Goal: Check status: Check status

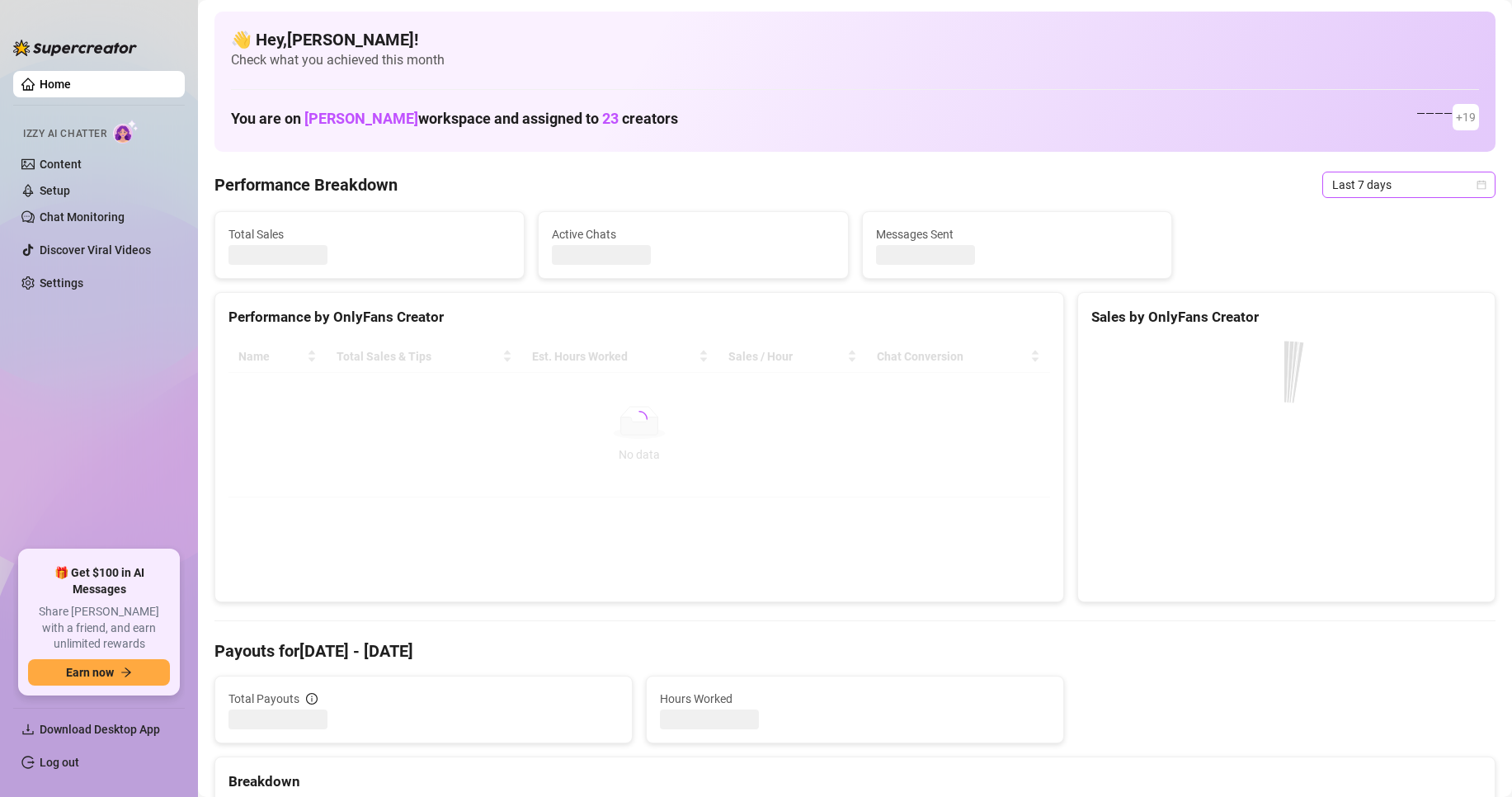
click at [1339, 189] on span "Last 7 days" at bounding box center [1409, 184] width 153 height 25
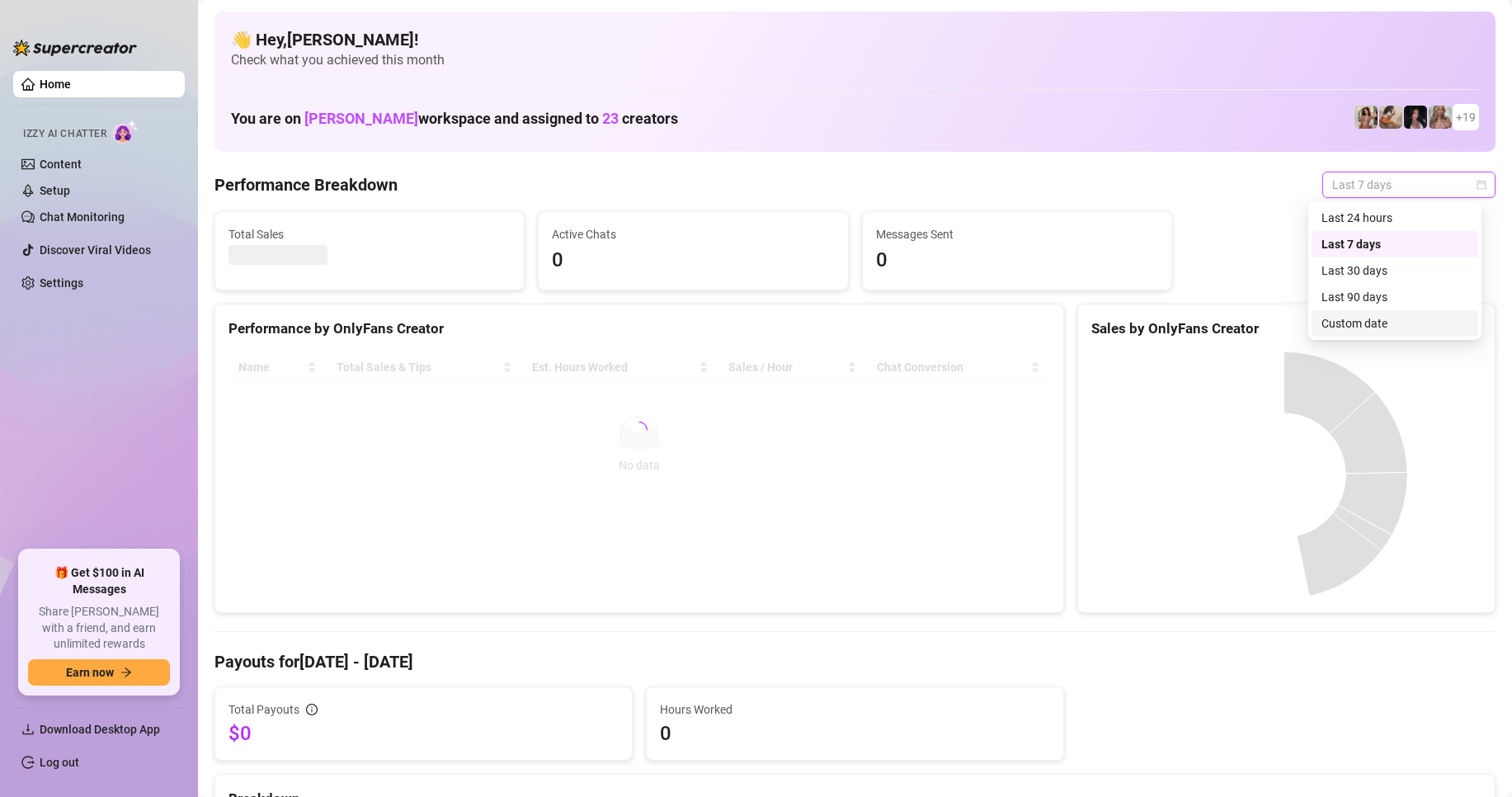
click at [1332, 328] on div "Custom date" at bounding box center [1394, 323] width 147 height 18
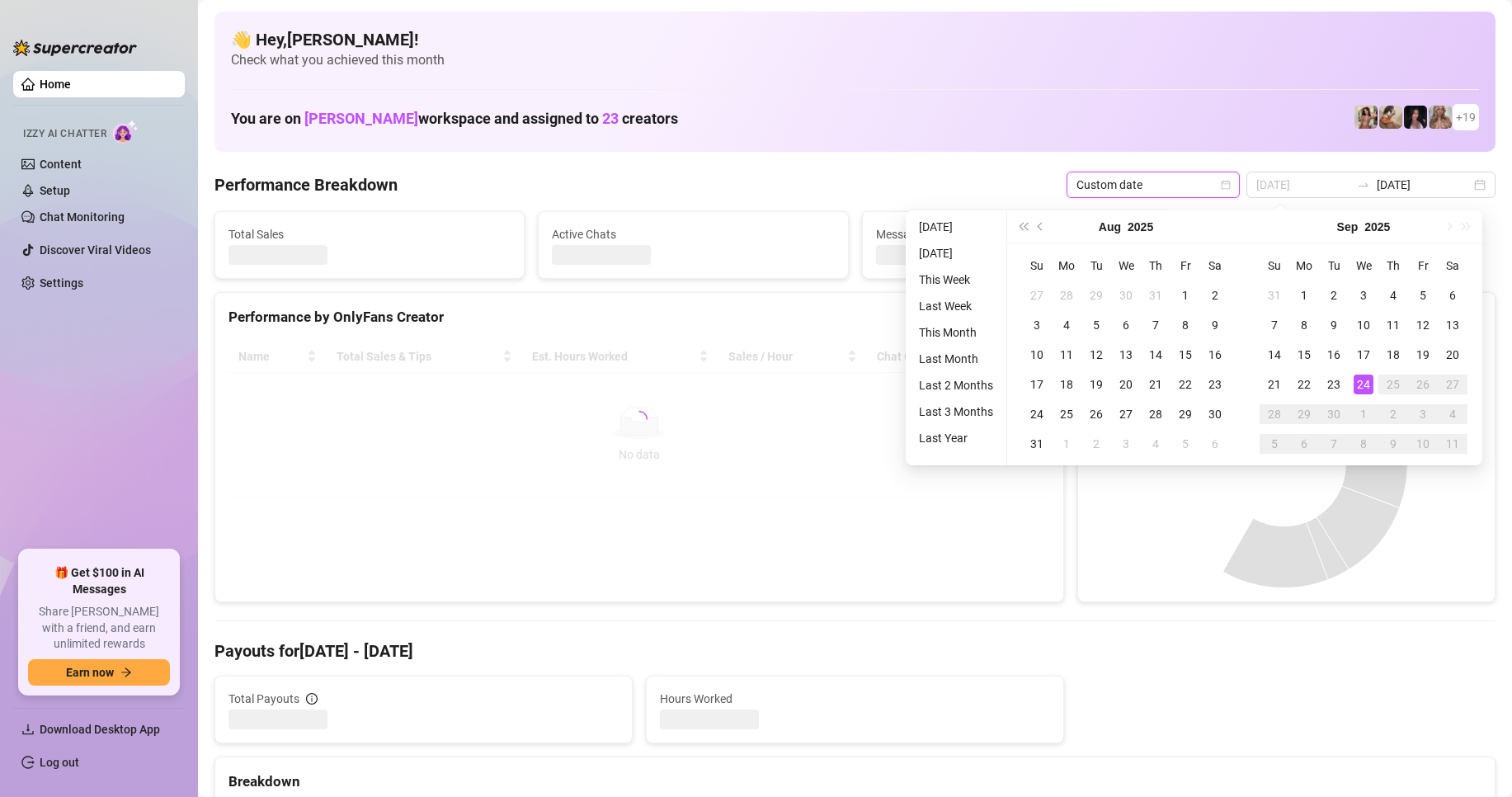
click at [1363, 383] on div "24" at bounding box center [1363, 384] width 20 height 20
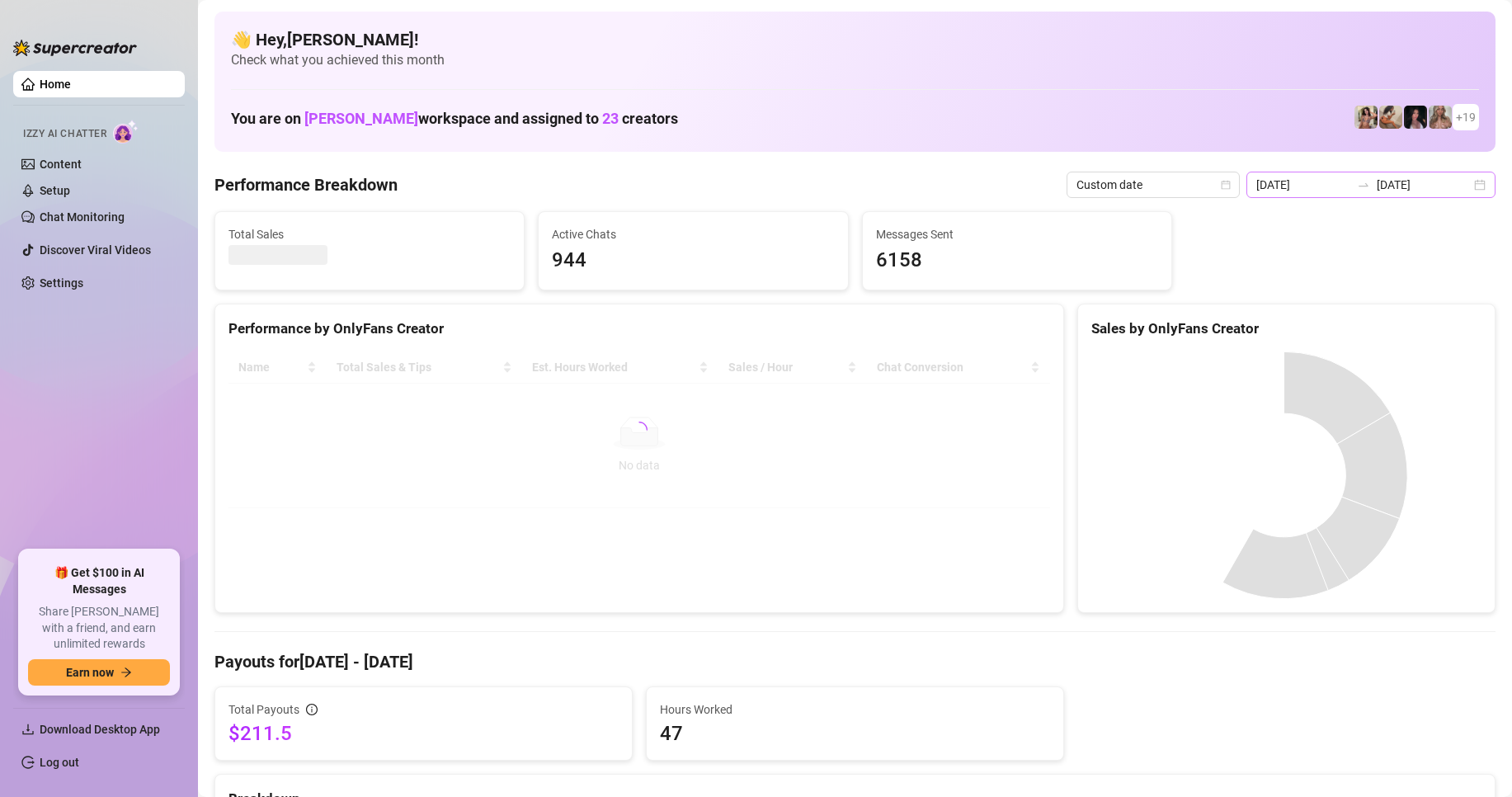
click at [1357, 178] on icon "swap-right" at bounding box center [1363, 184] width 13 height 13
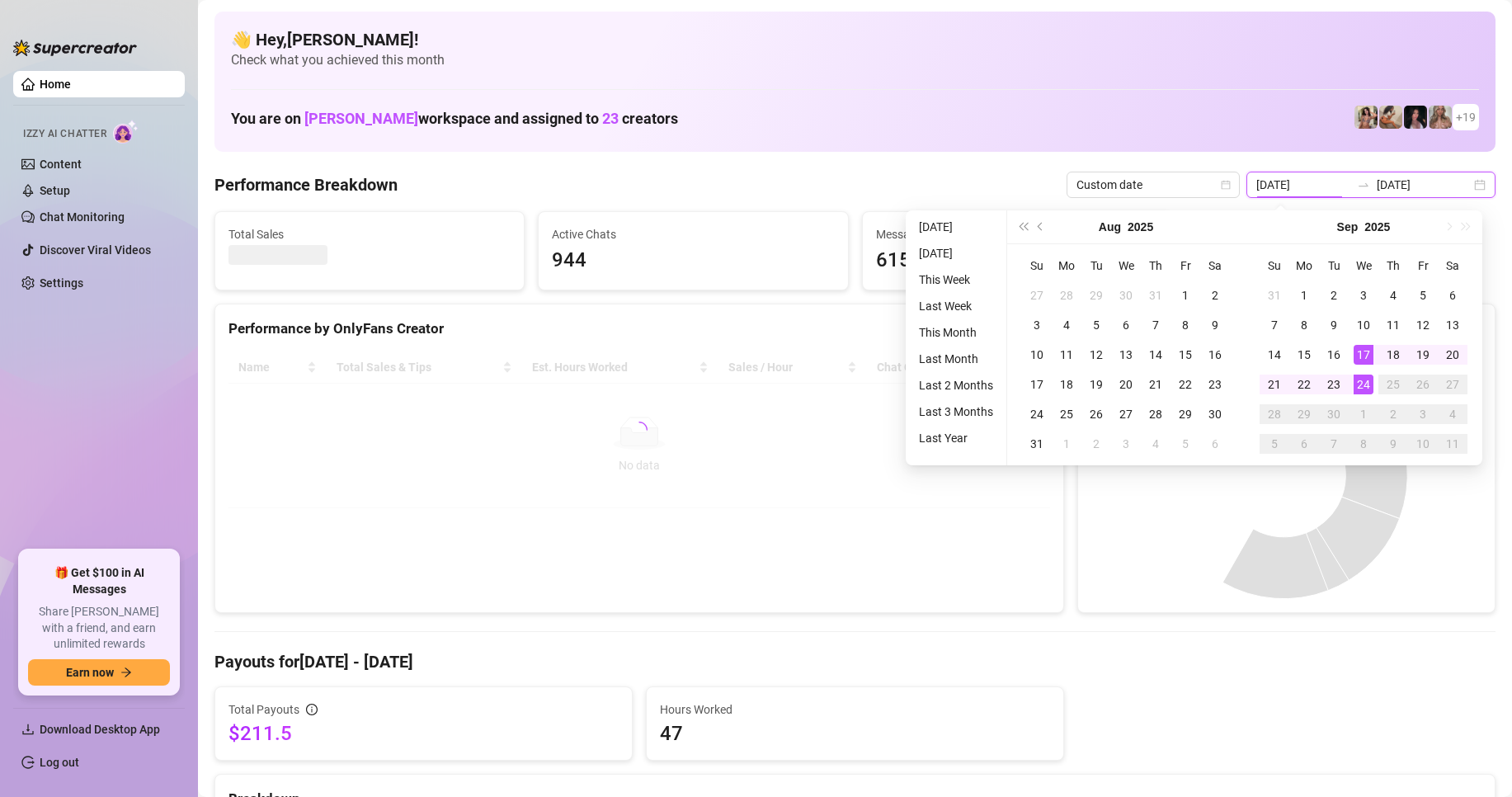
type input "[DATE]"
click at [1361, 385] on div "24" at bounding box center [1363, 384] width 20 height 20
type input "[DATE]"
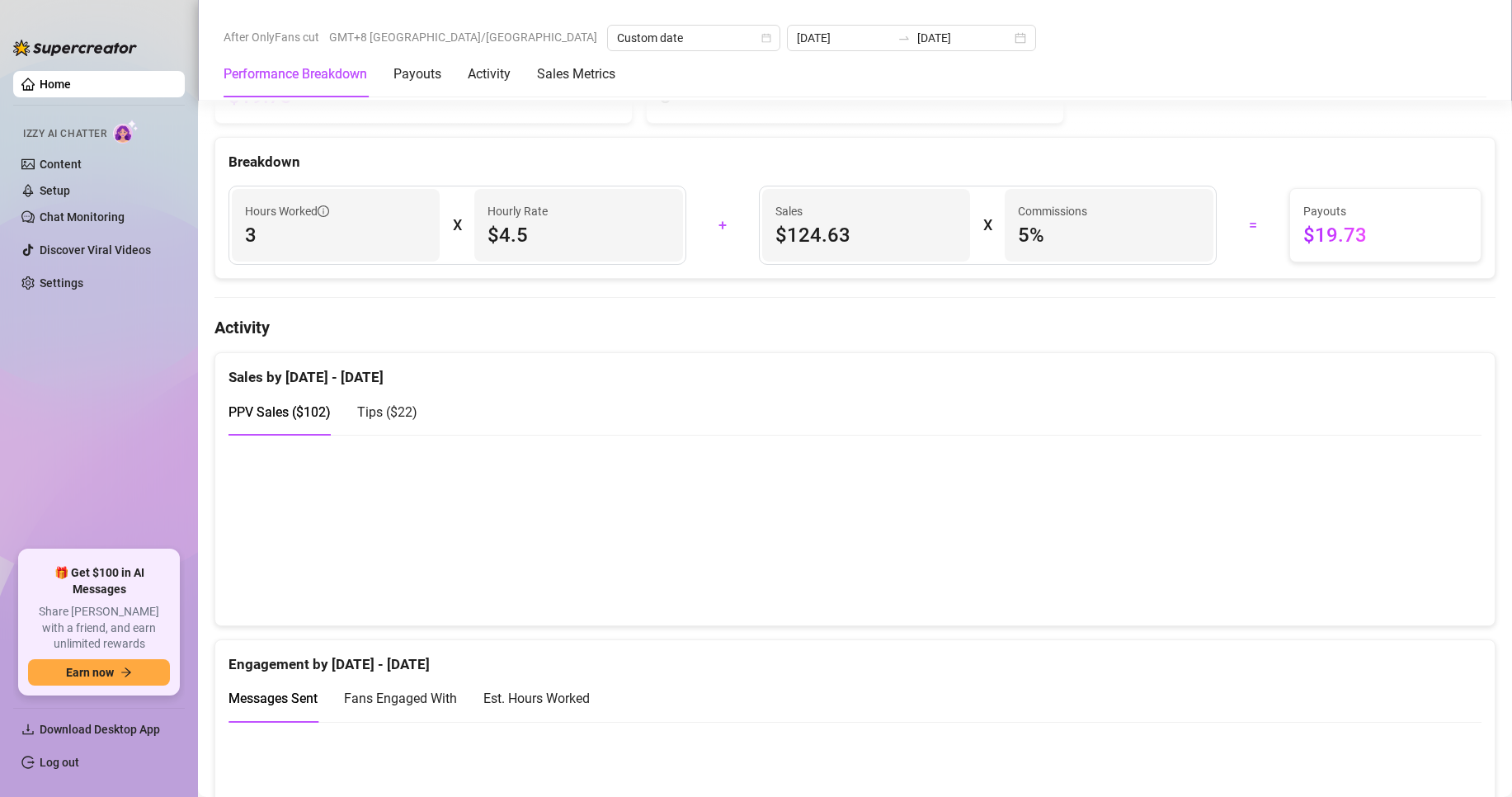
scroll to position [660, 0]
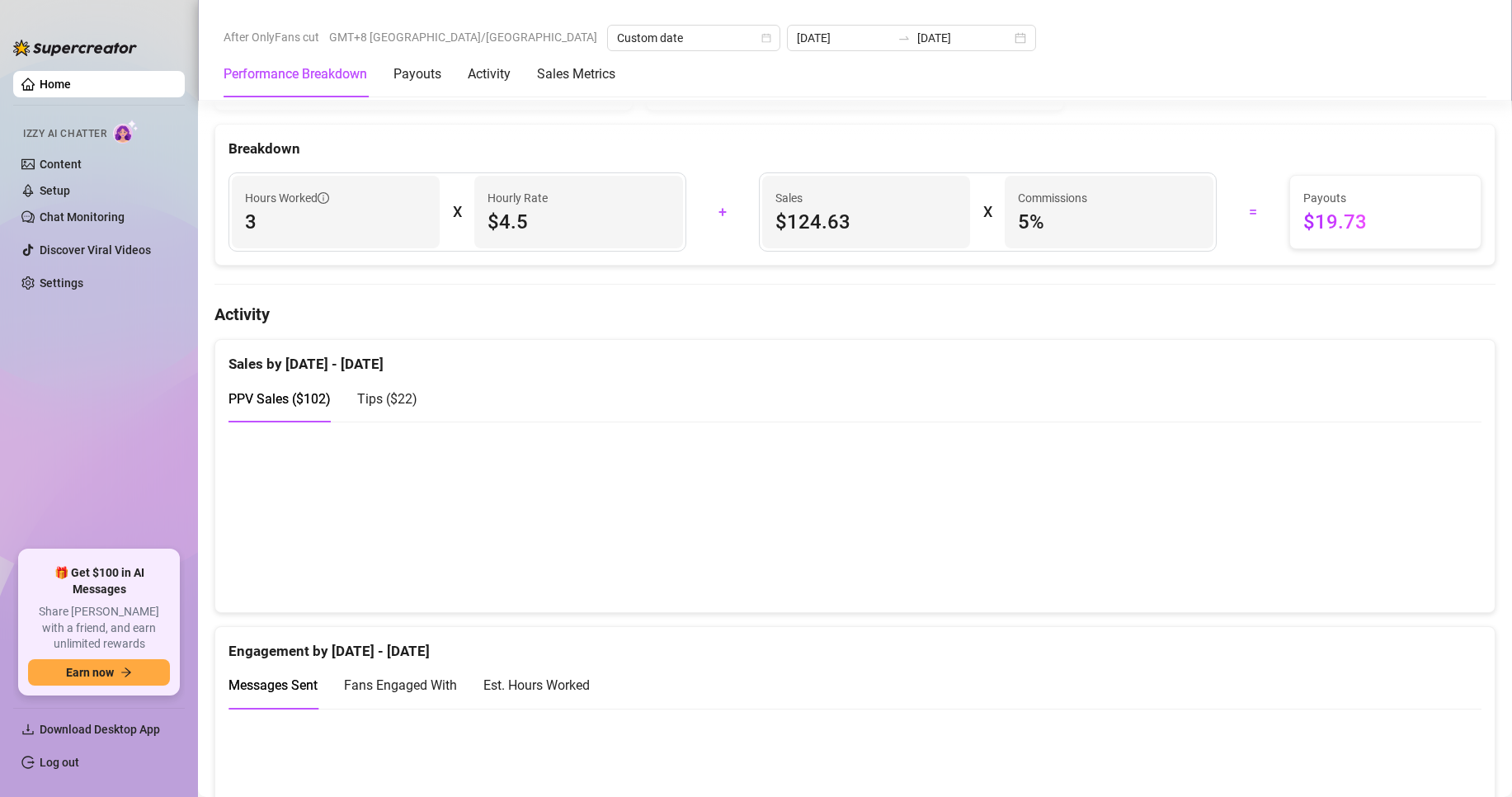
click at [389, 405] on span "Tips ( $22 )" at bounding box center [387, 398] width 60 height 16
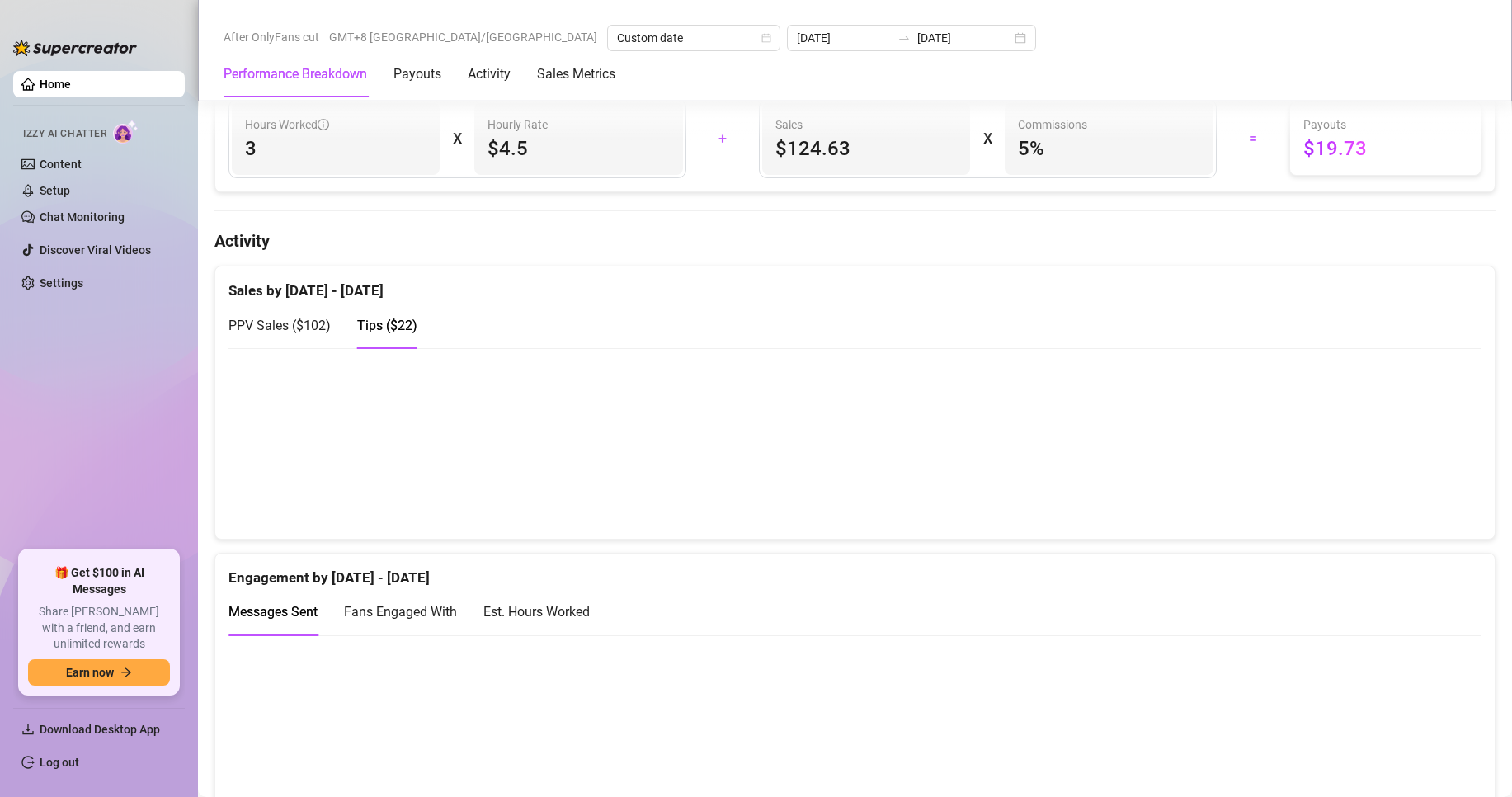
scroll to position [742, 0]
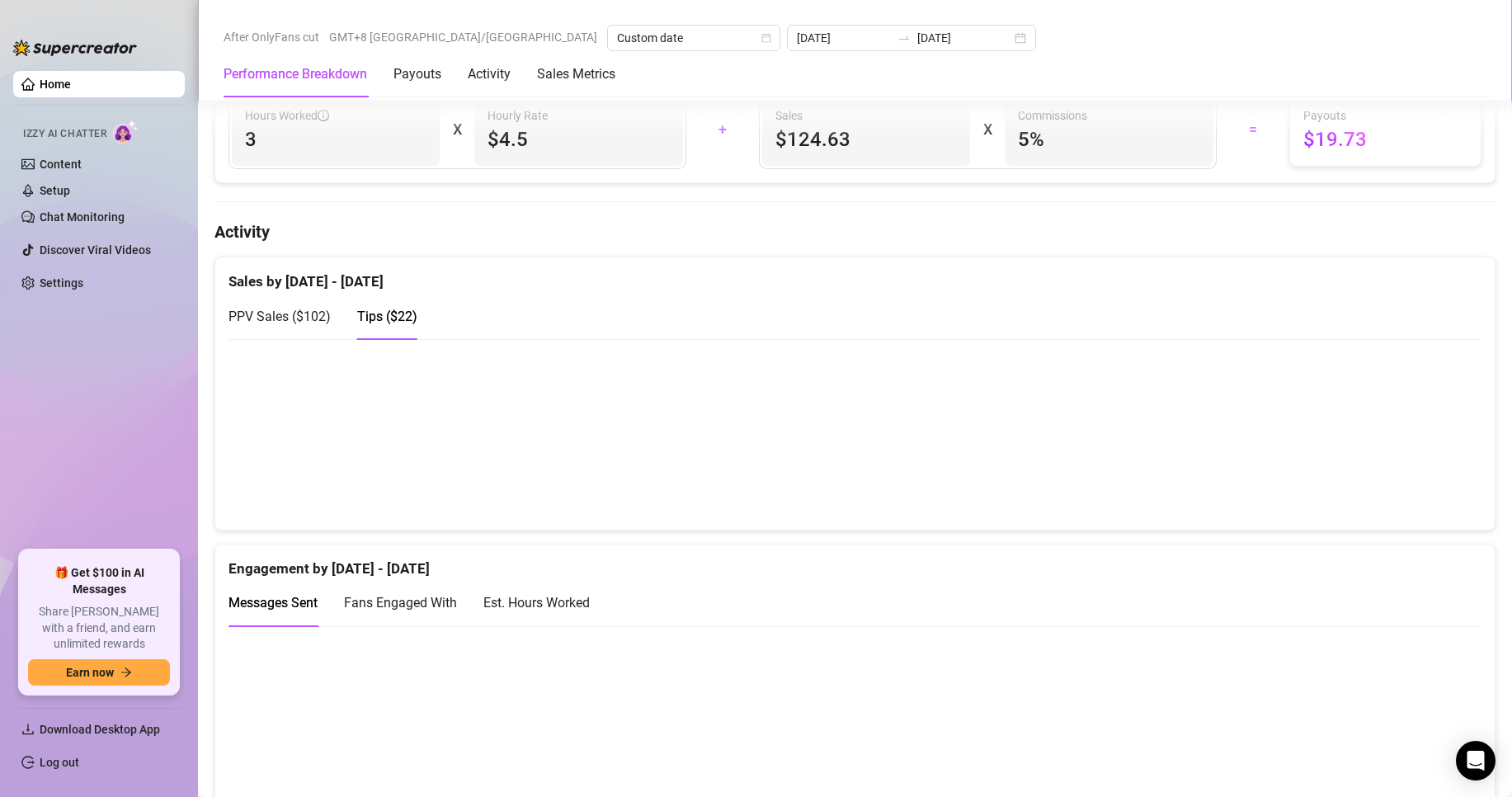
click at [291, 324] on span "PPV Sales ( $102 )" at bounding box center [279, 316] width 102 height 16
